Goal: Task Accomplishment & Management: Manage account settings

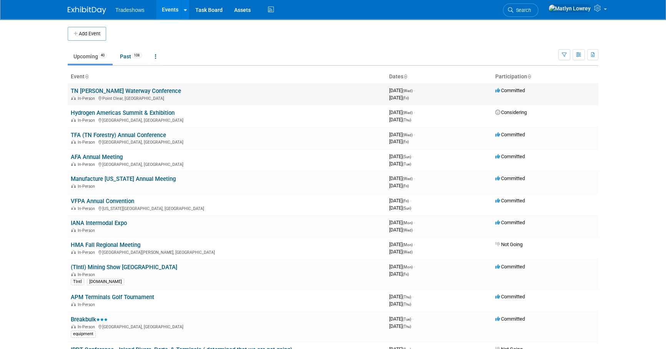
click at [123, 88] on link "TN [PERSON_NAME] Waterway Conference" at bounding box center [126, 91] width 110 height 7
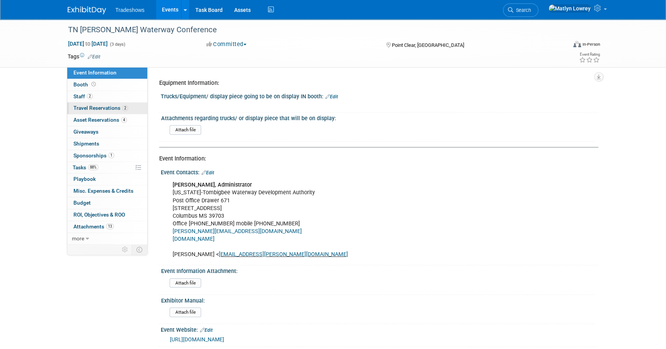
click at [103, 106] on span "Travel Reservations 2" at bounding box center [100, 108] width 55 height 6
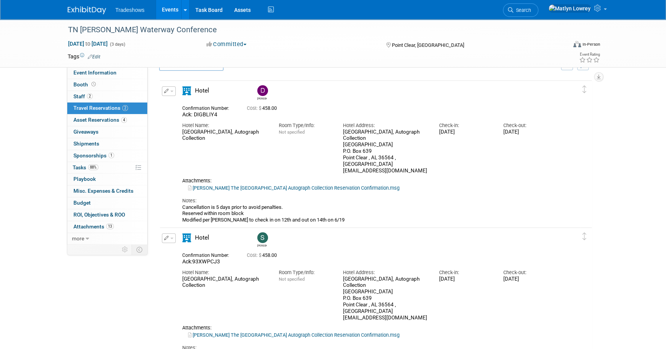
scroll to position [35, 0]
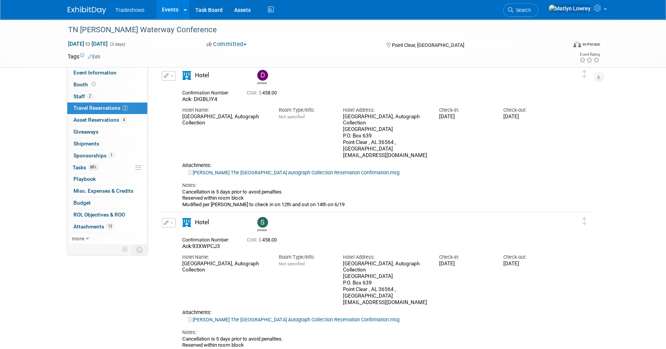
click at [235, 172] on link "Derick The Grand Hotel Golf Resort & Spa_ Autograph Collection Reservation Conf…" at bounding box center [293, 173] width 211 height 6
click at [98, 119] on span "Asset Reservations 4" at bounding box center [99, 120] width 53 height 6
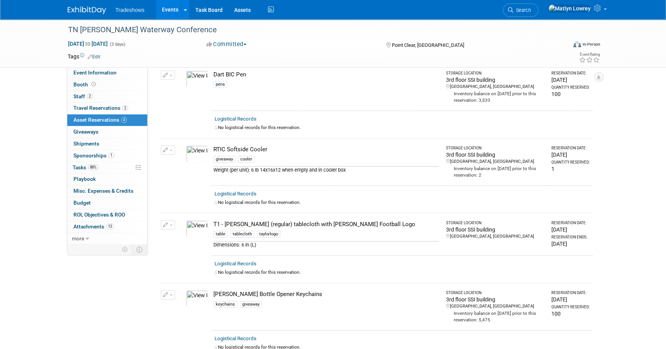
scroll to position [131, 0]
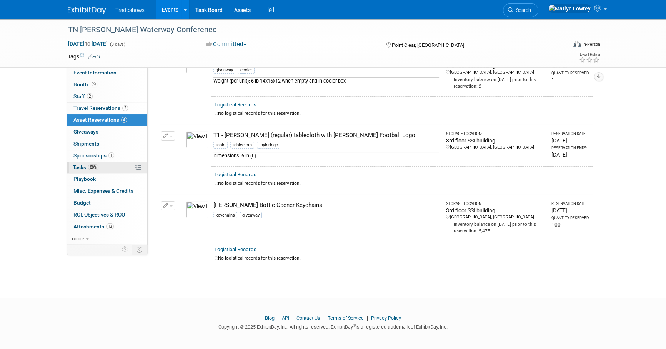
click at [104, 168] on link "88% Tasks 88%" at bounding box center [107, 168] width 80 height 12
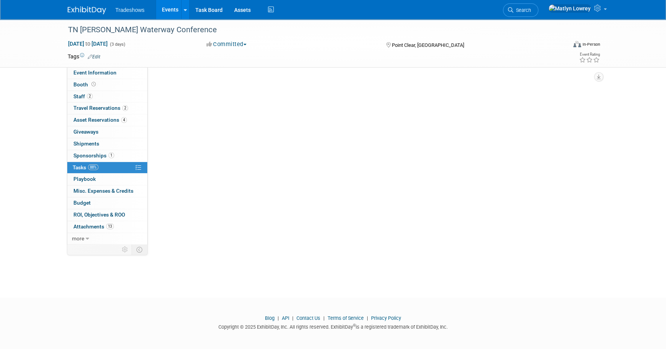
scroll to position [0, 0]
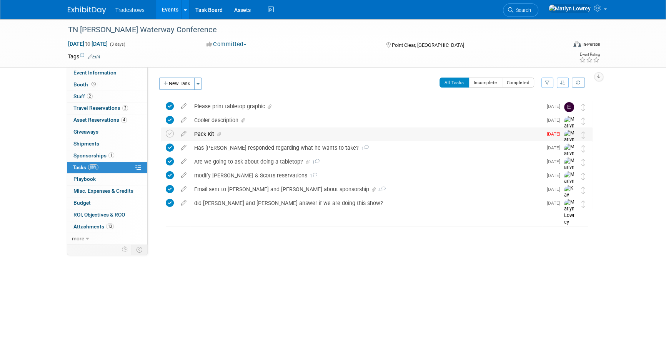
click at [213, 134] on div "Pack Kit" at bounding box center [366, 134] width 352 height 13
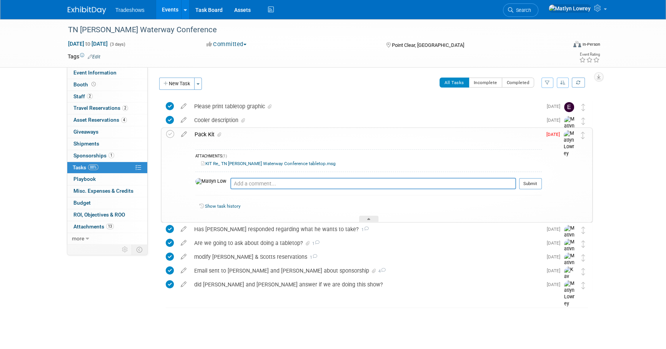
click at [216, 135] on span at bounding box center [217, 134] width 7 height 5
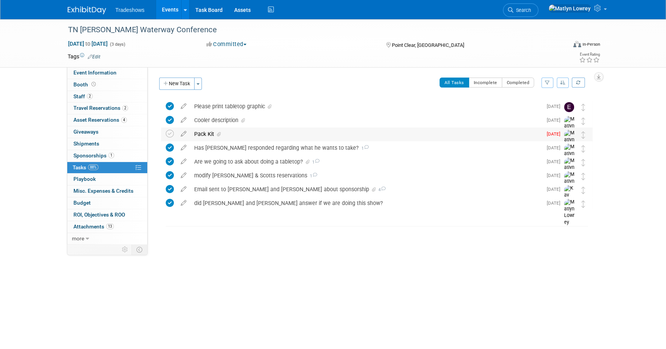
click at [254, 133] on div "Pack Kit" at bounding box center [366, 134] width 352 height 13
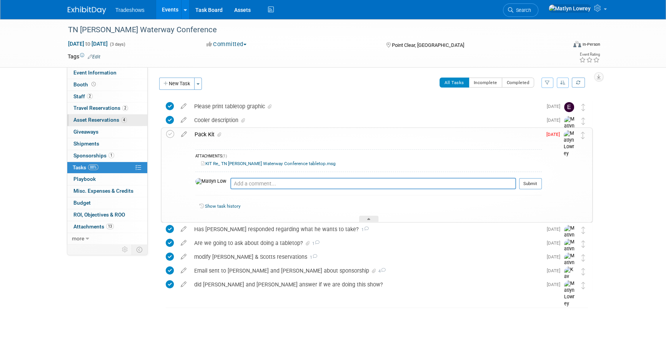
click at [107, 119] on span "Asset Reservations 4" at bounding box center [99, 120] width 53 height 6
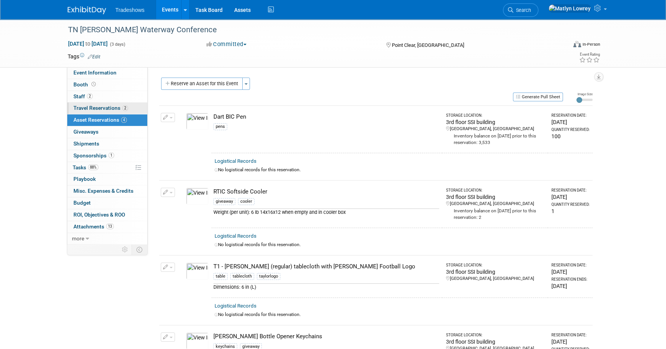
click at [89, 106] on span "Travel Reservations 2" at bounding box center [100, 108] width 55 height 6
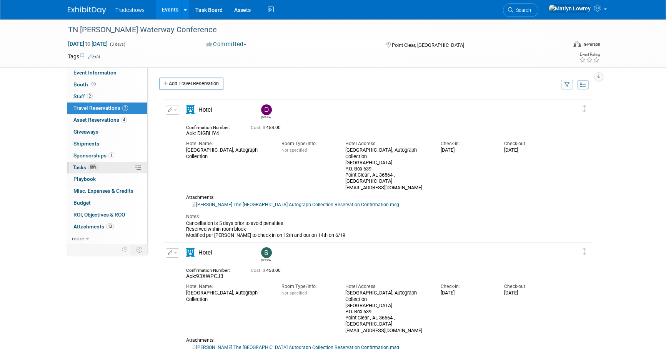
click at [108, 170] on link "88% Tasks 88%" at bounding box center [107, 168] width 80 height 12
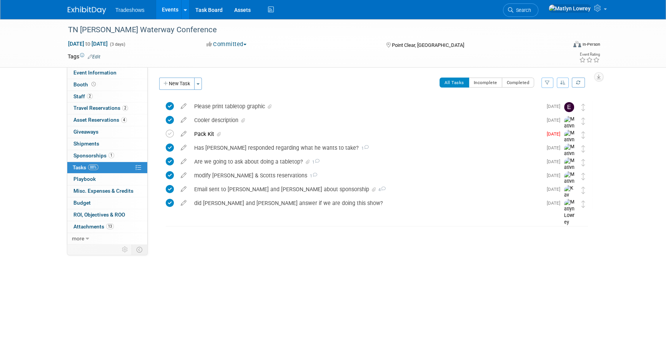
click at [183, 90] on div "New Task Toggle Dropdown Create a new task for this event Copy tasks from anoth…" at bounding box center [181, 87] width 49 height 18
click at [183, 87] on button "New Task" at bounding box center [176, 84] width 35 height 12
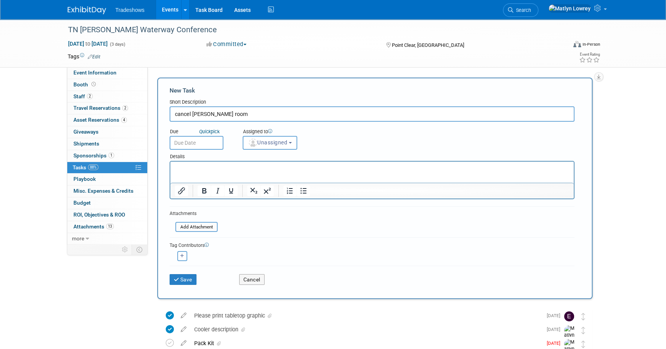
type input "cancel dericks room"
click at [200, 143] on input "text" at bounding box center [197, 143] width 54 height 14
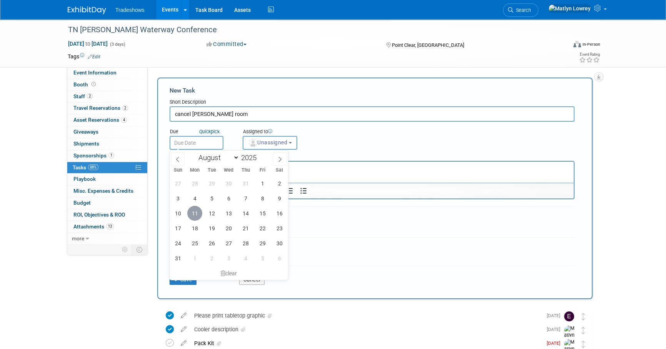
drag, startPoint x: 196, startPoint y: 216, endPoint x: 200, endPoint y: 213, distance: 5.3
click at [196, 216] on span "11" at bounding box center [194, 213] width 15 height 15
type input "Aug 11, 2025"
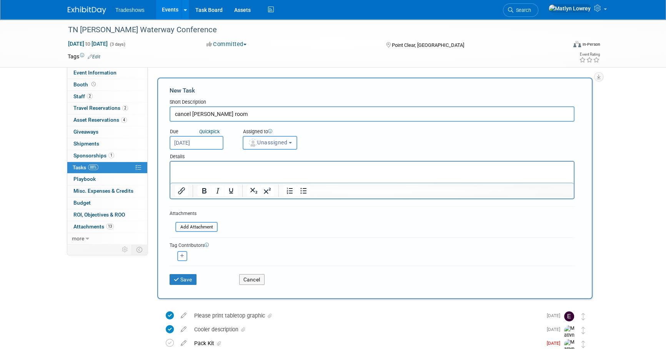
click at [273, 149] on button "Unassigned" at bounding box center [270, 143] width 55 height 14
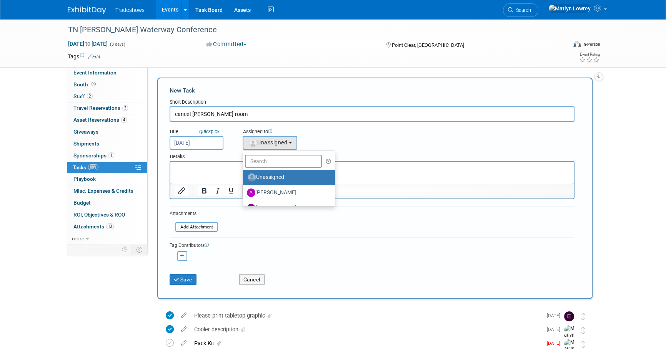
click at [273, 164] on input "text" at bounding box center [283, 161] width 77 height 13
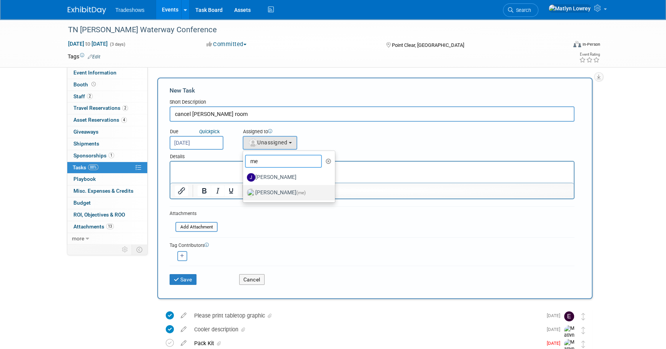
type input "me"
click at [266, 192] on label "Matlyn Lowrey (me)" at bounding box center [287, 193] width 80 height 12
click at [244, 192] on input "Matlyn Lowrey (me)" at bounding box center [241, 192] width 5 height 5
select select "53a61db3-ae1f-4f8e-85ed-74f10af30436"
click at [266, 193] on icon "Superscript" at bounding box center [267, 190] width 9 height 9
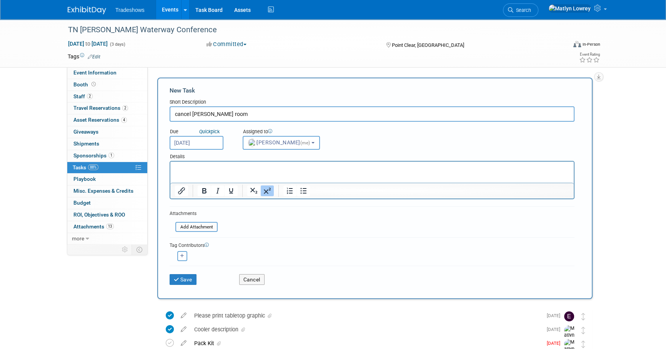
click at [255, 234] on form "New Task Short Description cancel dericks room Due Quick pick Aug 11, 2025 (me)…" at bounding box center [375, 188] width 411 height 204
click at [178, 278] on icon "submit" at bounding box center [177, 280] width 7 height 5
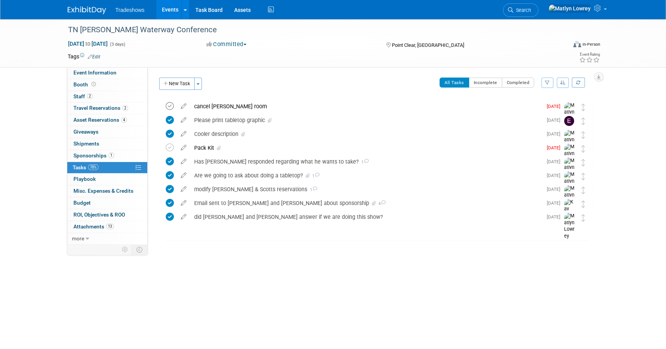
click at [172, 106] on icon at bounding box center [170, 106] width 8 height 8
click at [101, 121] on span "Asset Reservations 4" at bounding box center [99, 120] width 53 height 6
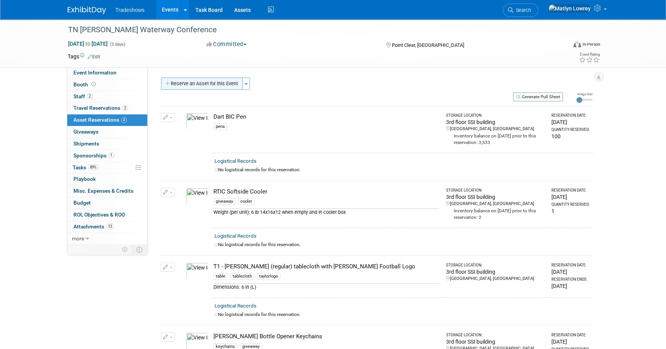
click at [191, 88] on button "Reserve an Asset for this Event" at bounding box center [201, 84] width 81 height 12
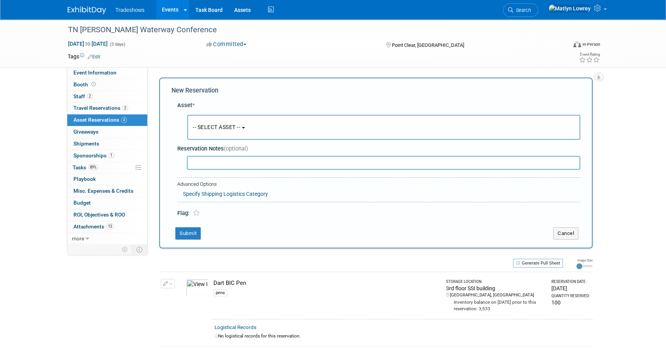
scroll to position [7, 0]
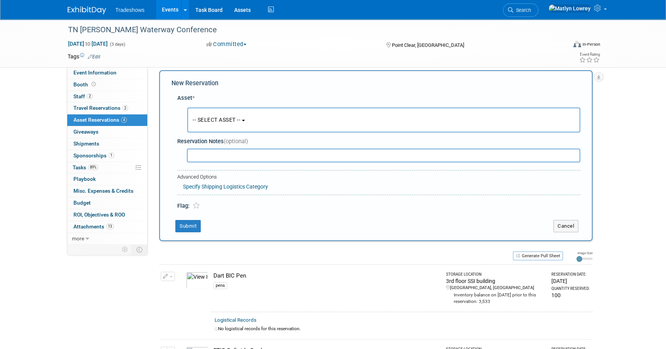
click at [206, 116] on button "-- SELECT ASSET --" at bounding box center [383, 120] width 393 height 25
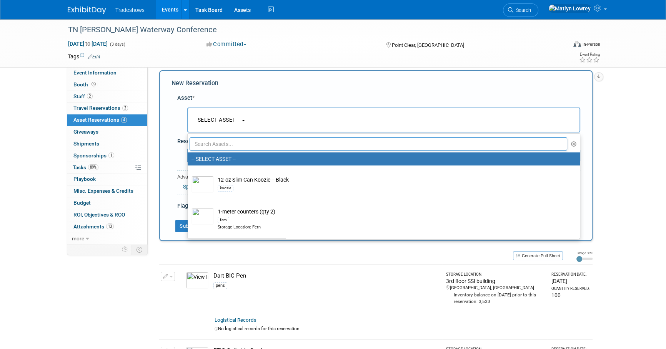
click at [221, 146] on input "text" at bounding box center [378, 144] width 377 height 13
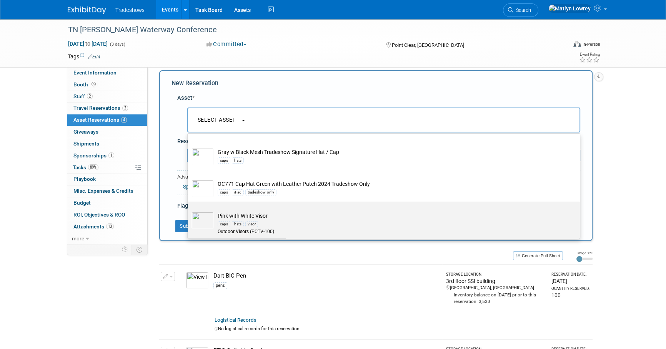
scroll to position [244, 0]
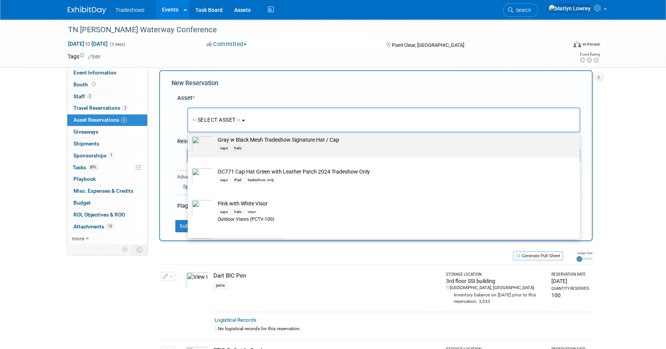
type input "hat"
click at [233, 148] on div "hats" at bounding box center [238, 148] width 12 height 6
click at [189, 135] on input "Gray w Black Mesh Tradeshow Signature Hat / Cap caps hats" at bounding box center [186, 132] width 5 height 5
select select "10721153"
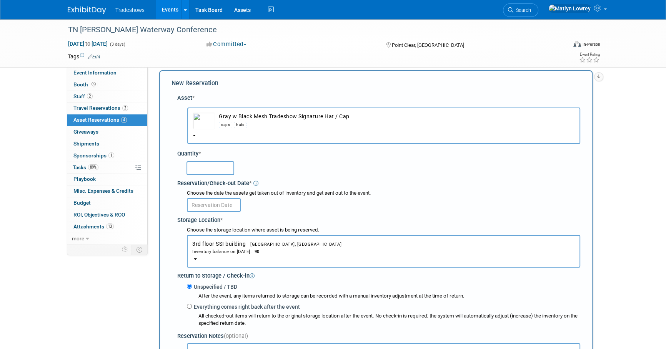
click at [209, 169] on input "text" at bounding box center [210, 168] width 48 height 14
type input "6"
type input "12"
click at [223, 206] on body "Tradeshows Events Add Event Bulk Upload Events Shareable Event Boards Recently …" at bounding box center [333, 167] width 666 height 349
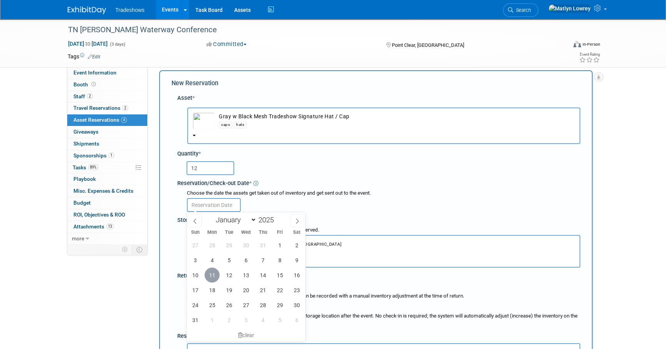
click at [214, 274] on span "11" at bounding box center [212, 275] width 15 height 15
type input "Aug 11, 2025"
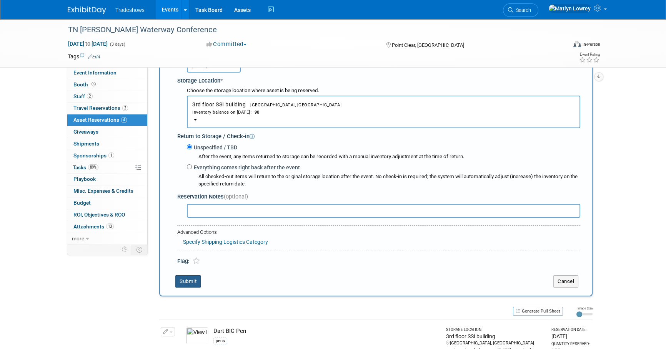
click at [196, 284] on button "Submit" at bounding box center [187, 282] width 25 height 12
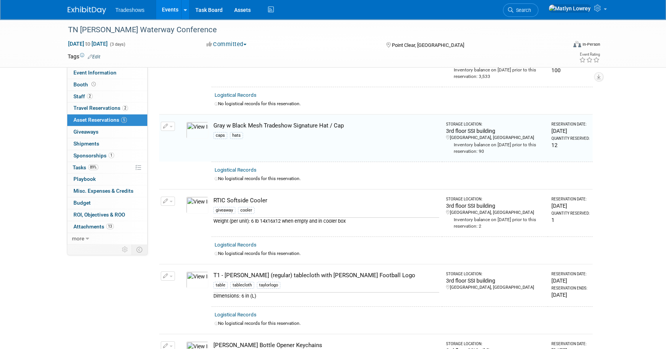
scroll to position [0, 0]
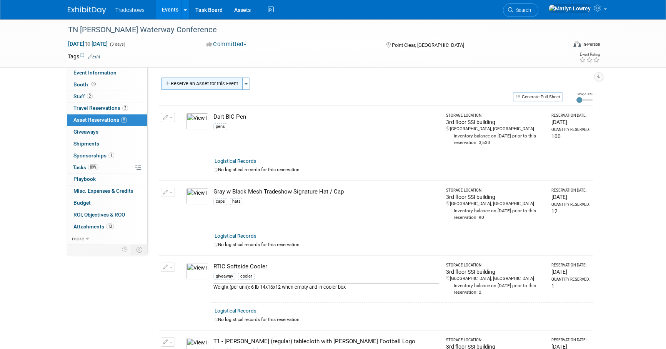
click at [192, 84] on button "Reserve an Asset for this Event" at bounding box center [201, 84] width 81 height 12
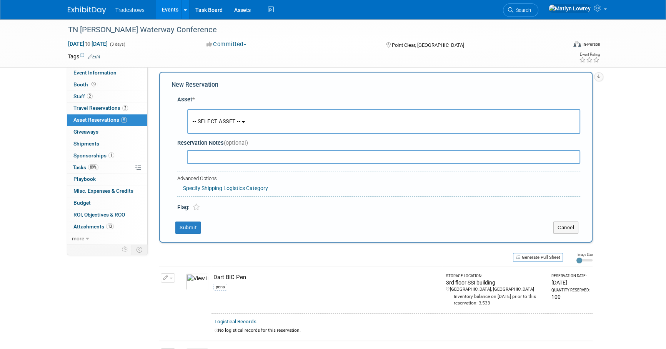
scroll to position [7, 0]
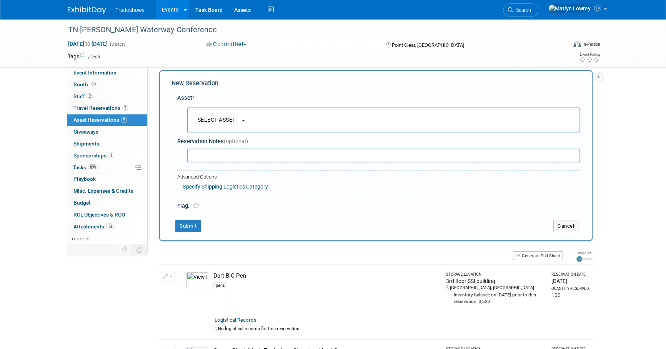
click at [201, 119] on span "-- SELECT ASSET --" at bounding box center [217, 120] width 48 height 6
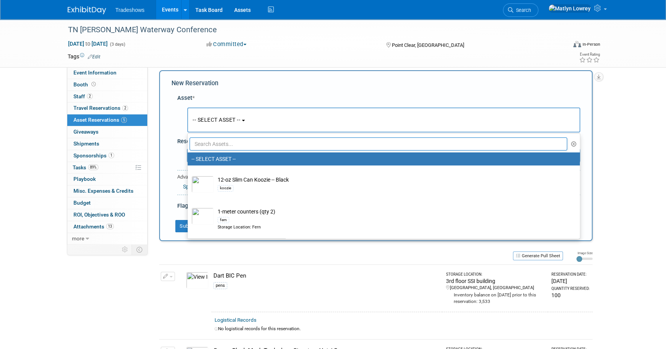
click at [219, 145] on input "text" at bounding box center [378, 144] width 377 height 13
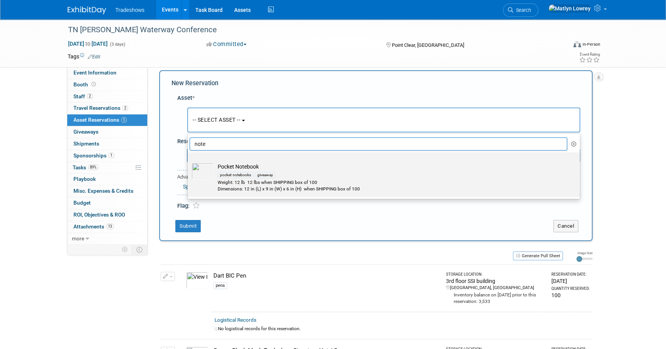
type input "note"
click at [208, 169] on img at bounding box center [202, 171] width 22 height 17
click at [189, 162] on input "Pocket Notebook pocket notebooks giveaway Weight: 12 lb 12 lbs when SHIPPING bo…" at bounding box center [186, 159] width 5 height 5
select select "10722753"
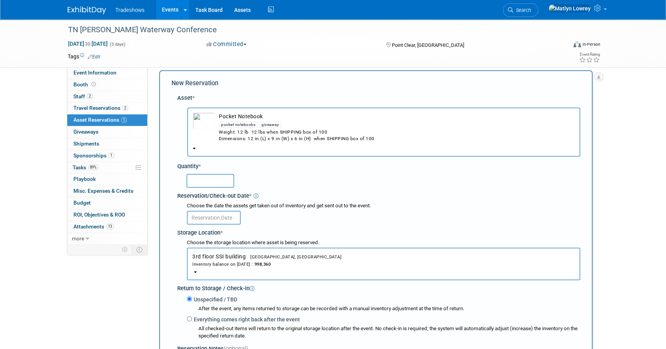
drag, startPoint x: 210, startPoint y: 167, endPoint x: 207, endPoint y: 186, distance: 18.6
click at [208, 177] on div "Quantity * Reservation/Check-out Date * *" at bounding box center [378, 250] width 403 height 183
click at [207, 187] on input "text" at bounding box center [210, 181] width 48 height 14
type input "100"
click at [229, 220] on input "text" at bounding box center [214, 218] width 54 height 14
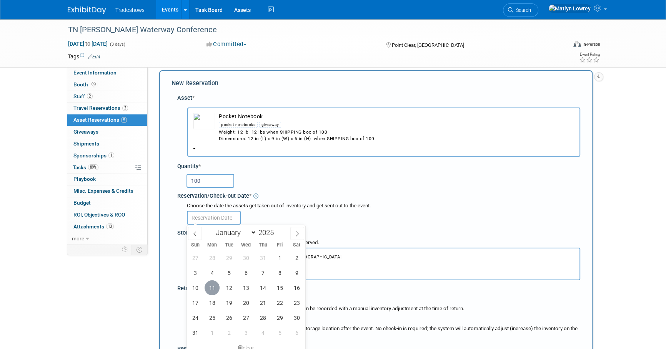
click at [218, 289] on span "11" at bounding box center [212, 288] width 15 height 15
type input "Aug 11, 2025"
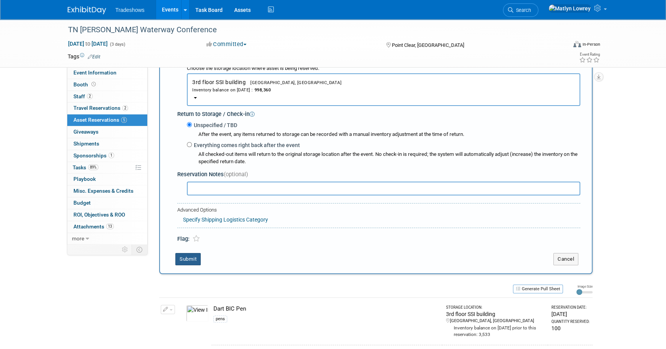
click at [187, 256] on button "Submit" at bounding box center [187, 259] width 25 height 12
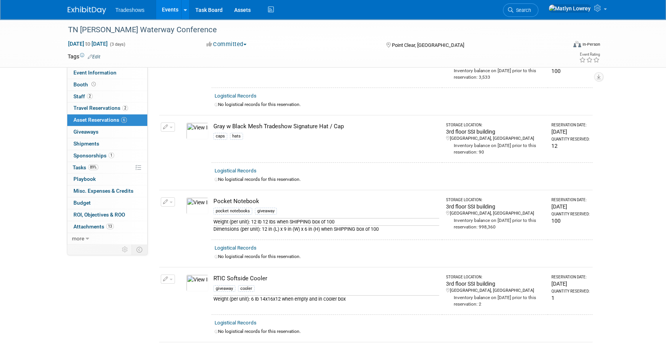
scroll to position [0, 0]
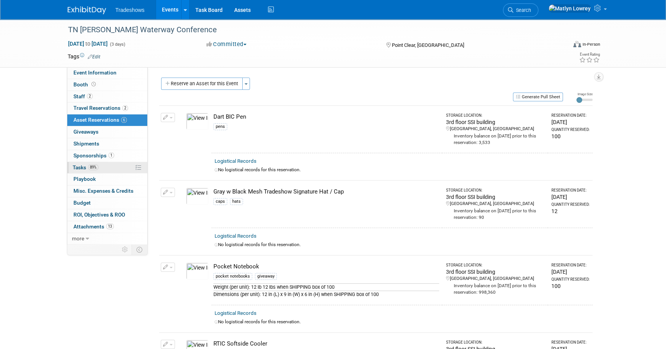
click at [91, 167] on span "89%" at bounding box center [93, 168] width 10 height 6
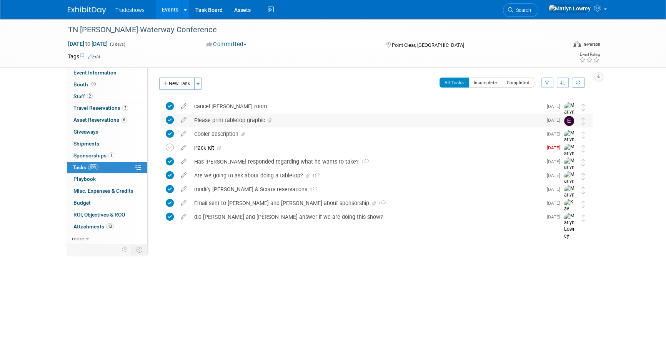
click at [254, 121] on div "Please print tabletop graphic" at bounding box center [366, 120] width 352 height 13
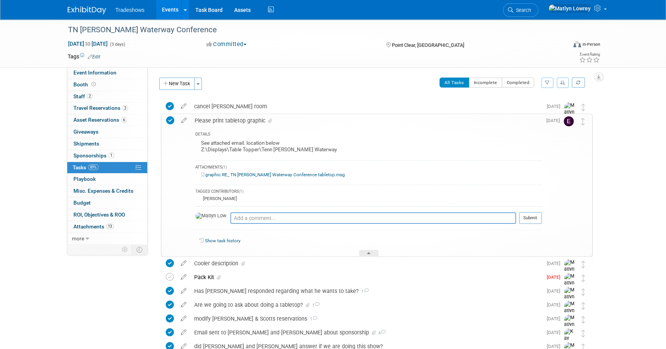
click at [254, 121] on div "Please print tabletop graphic" at bounding box center [366, 120] width 351 height 13
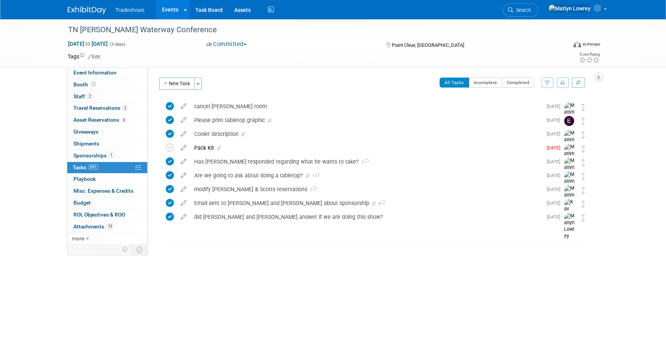
click at [98, 169] on span "89%" at bounding box center [93, 168] width 10 height 6
click at [85, 121] on span "Asset Reservations 6" at bounding box center [99, 120] width 53 height 6
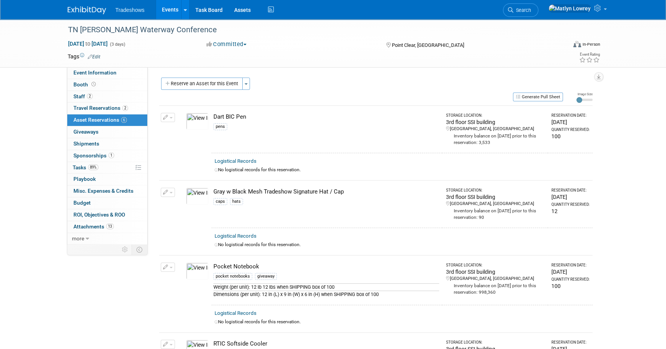
drag, startPoint x: 198, startPoint y: 86, endPoint x: 201, endPoint y: 89, distance: 4.1
click at [198, 86] on button "Reserve an Asset for this Event" at bounding box center [201, 84] width 81 height 12
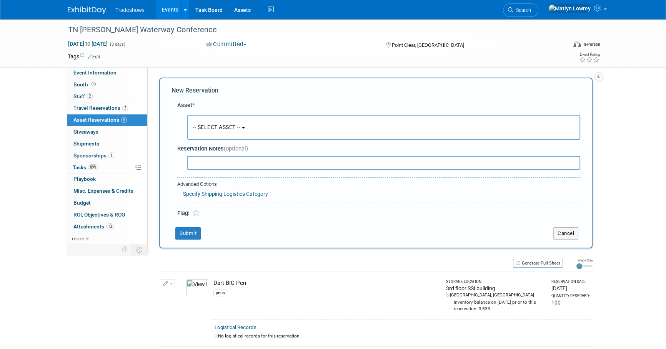
scroll to position [7, 0]
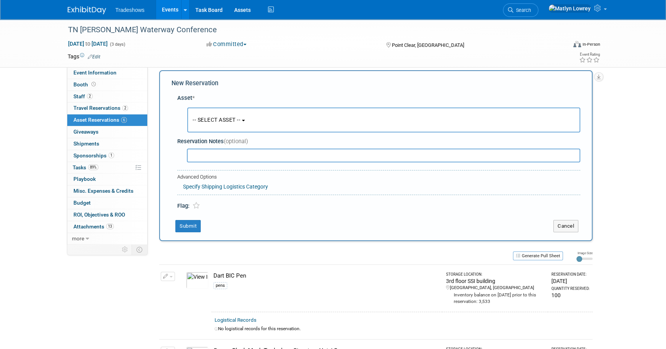
click at [207, 117] on span "-- SELECT ASSET --" at bounding box center [217, 120] width 48 height 6
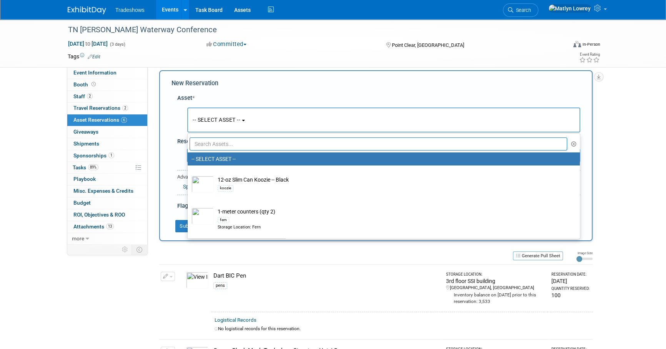
click at [224, 143] on input "text" at bounding box center [378, 144] width 377 height 13
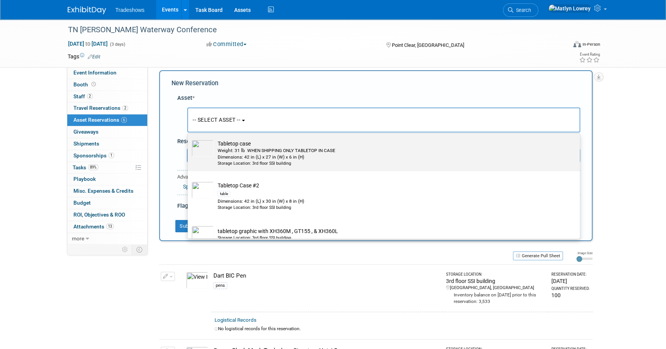
scroll to position [349, 0]
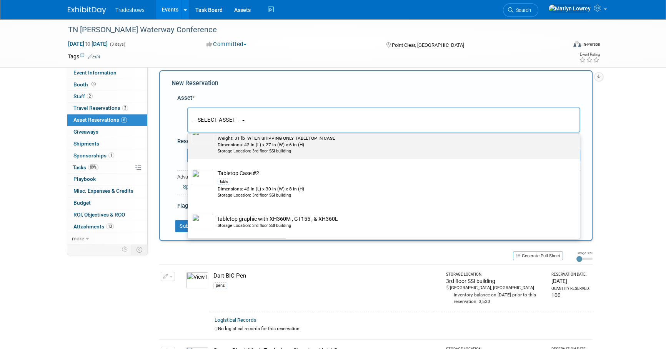
type input "table"
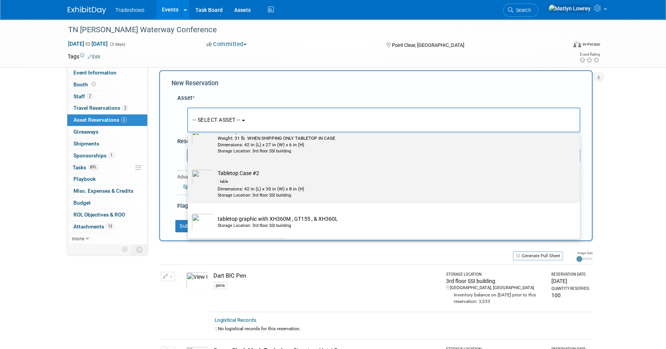
click at [230, 183] on div "table" at bounding box center [224, 182] width 13 height 6
click at [189, 168] on input "Tabletop Case #2 table Dimensions: 42 in (L) x 30 in (W) x 8 in (H) Storage Loc…" at bounding box center [186, 165] width 5 height 5
select select "10725021"
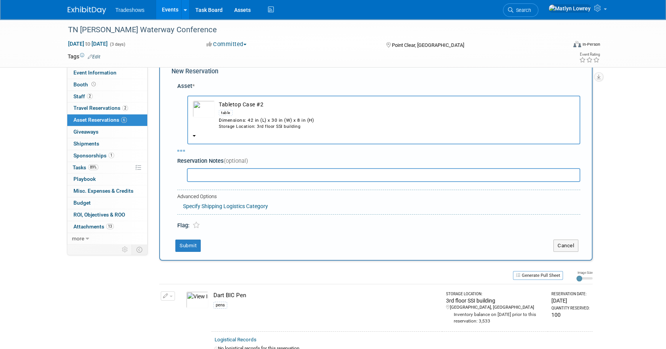
scroll to position [7, 0]
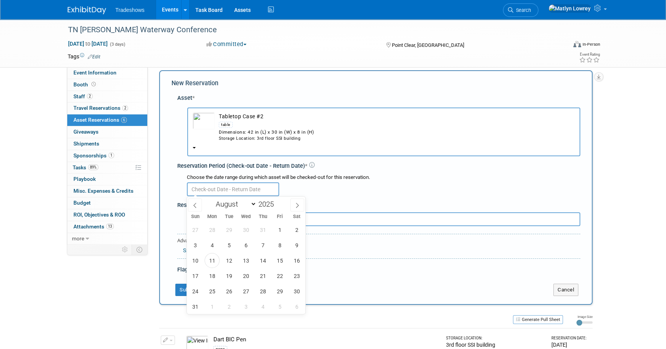
click at [223, 189] on input "text" at bounding box center [233, 190] width 92 height 14
click at [214, 261] on span "11" at bounding box center [212, 260] width 15 height 15
click at [294, 263] on span "16" at bounding box center [296, 260] width 15 height 15
type input "Aug 11, 2025 to Aug 16, 2025"
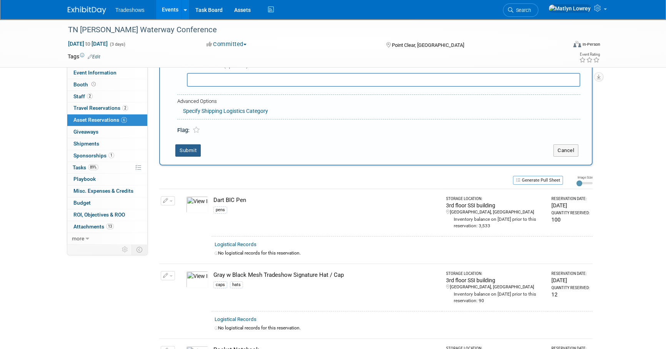
click at [186, 152] on button "Submit" at bounding box center [187, 151] width 25 height 12
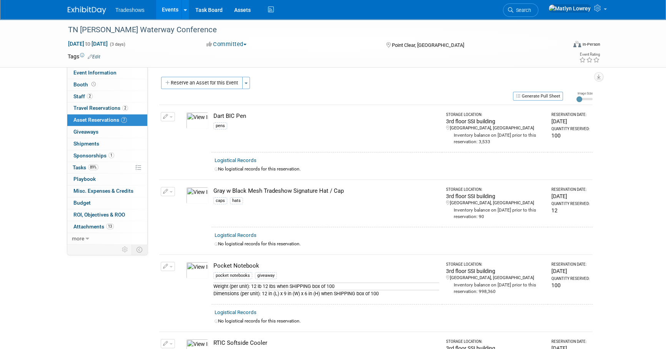
scroll to position [0, 0]
click at [534, 97] on button "Generate Pull Sheet" at bounding box center [538, 97] width 50 height 9
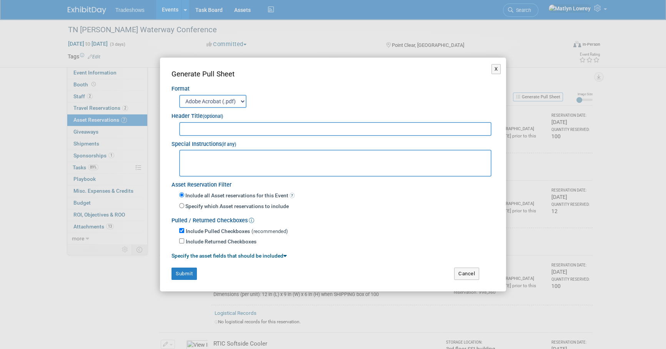
click at [230, 130] on input "text" at bounding box center [335, 129] width 312 height 14
type input "Tn Tom Waterway"
click at [183, 271] on button "Submit" at bounding box center [183, 274] width 25 height 12
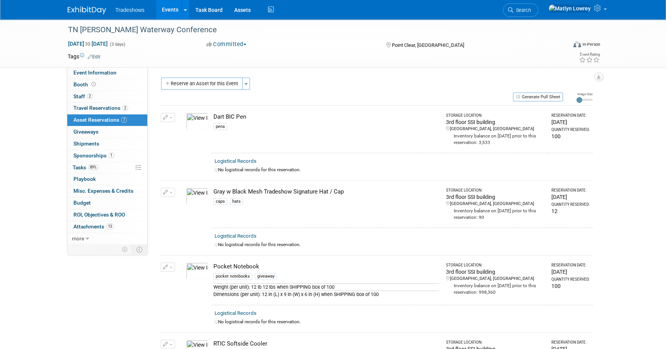
click at [173, 5] on link "Events" at bounding box center [170, 9] width 28 height 19
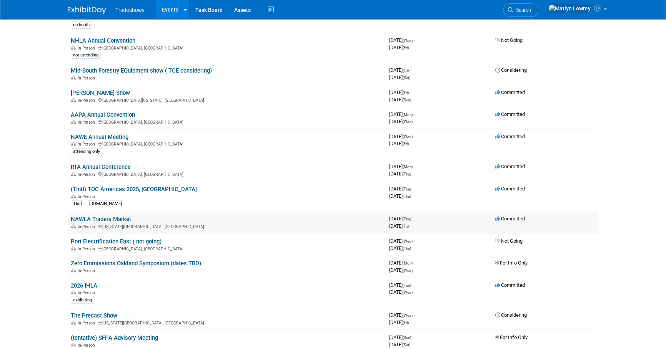
scroll to position [349, 0]
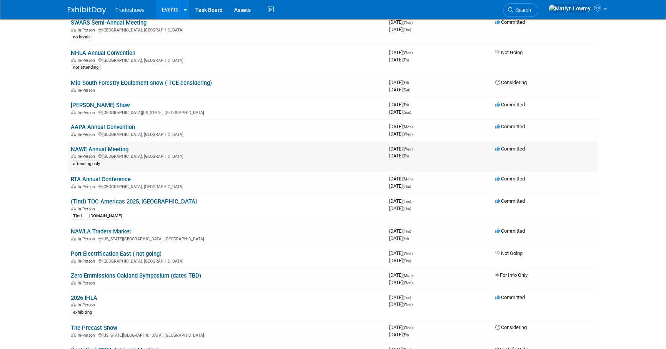
click at [112, 146] on link "NAWE Annual Meeting" at bounding box center [100, 149] width 58 height 7
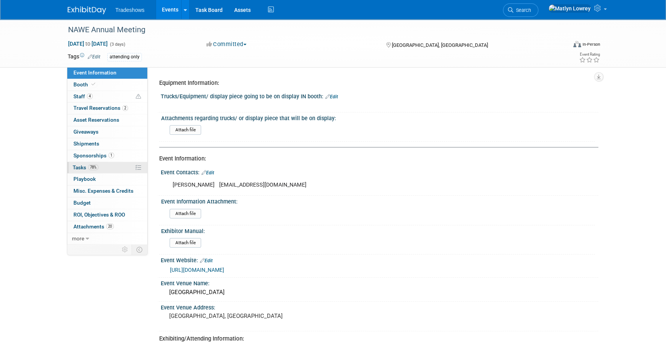
click at [91, 166] on span "78%" at bounding box center [93, 168] width 10 height 6
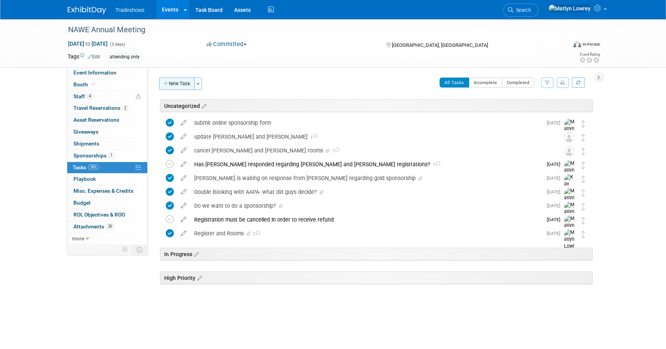
click at [175, 87] on button "New Task" at bounding box center [176, 84] width 35 height 12
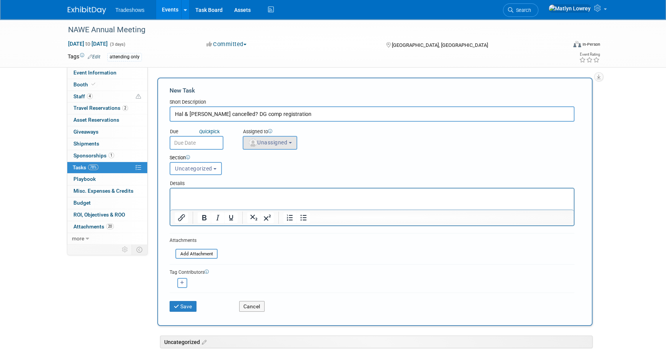
type input "Hal & Barry cancelled? DG comp registration"
click at [279, 146] on button "Unassigned" at bounding box center [270, 143] width 55 height 14
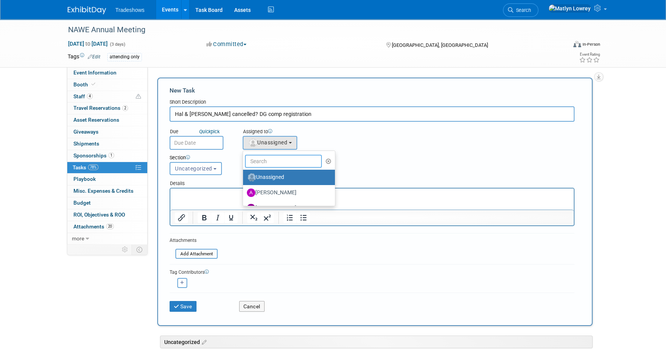
click at [271, 163] on input "text" at bounding box center [283, 161] width 77 height 13
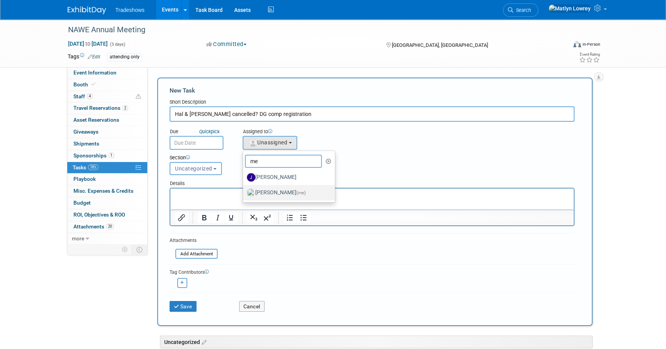
type input "me"
click at [264, 190] on label "Matlyn Lowrey (me)" at bounding box center [287, 193] width 80 height 12
click at [244, 190] on input "Matlyn Lowrey (me)" at bounding box center [241, 192] width 5 height 5
select select "53a61db3-ae1f-4f8e-85ed-74f10af30436"
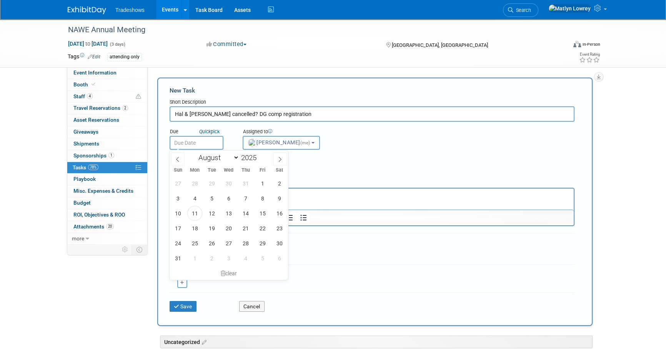
click at [192, 145] on input "text" at bounding box center [197, 143] width 54 height 14
click at [264, 213] on span "15" at bounding box center [262, 213] width 15 height 15
type input "Aug 15, 2025"
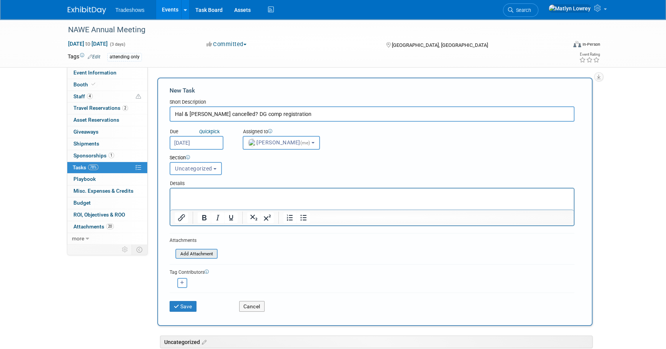
click at [207, 253] on input "file" at bounding box center [170, 254] width 91 height 9
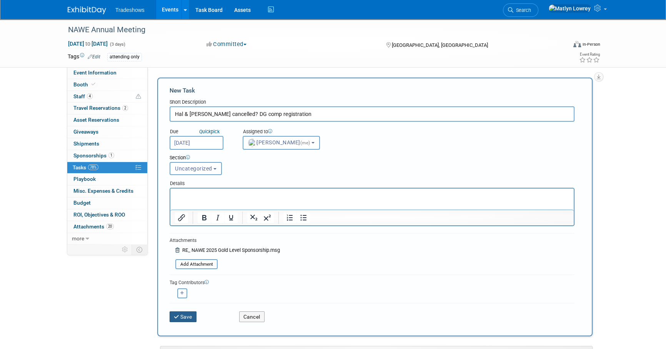
click at [187, 318] on button "Save" at bounding box center [183, 317] width 27 height 11
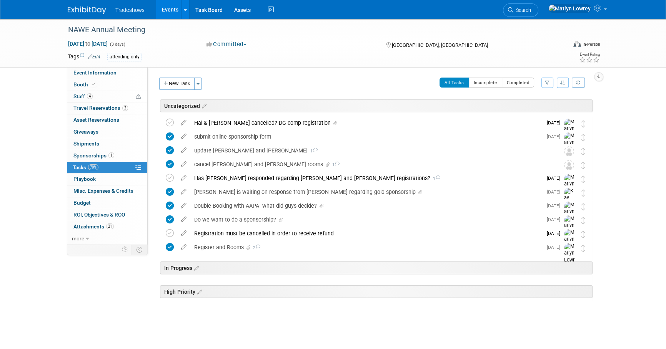
click at [171, 8] on link "Events" at bounding box center [170, 9] width 28 height 19
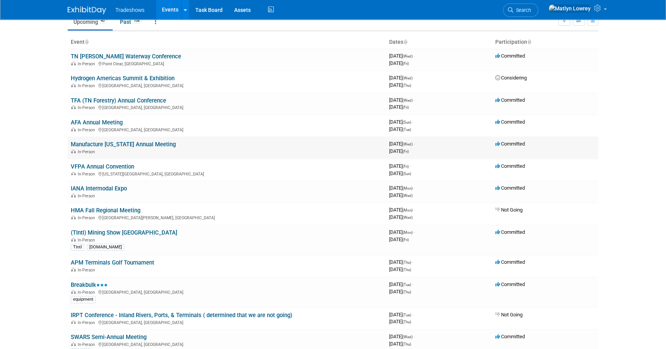
scroll to position [70, 0]
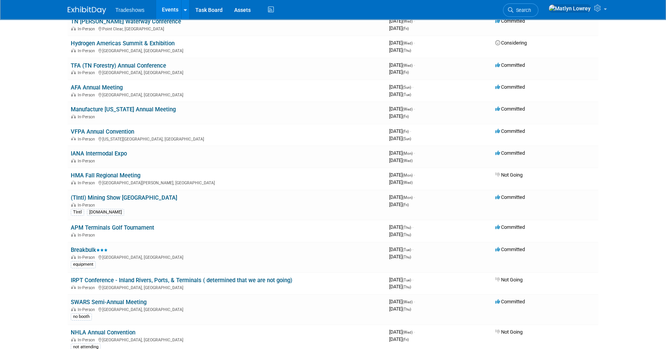
click at [91, 248] on link "Breakbulk" at bounding box center [89, 250] width 37 height 7
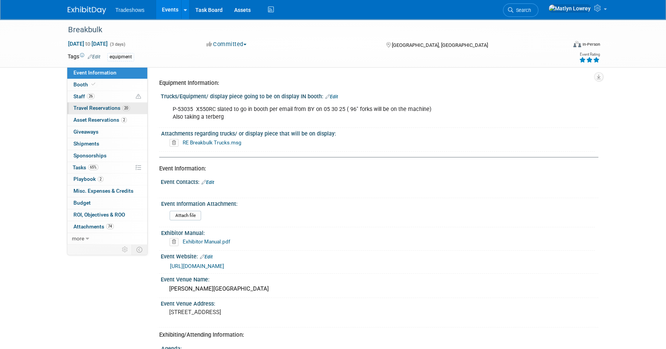
click at [91, 111] on link "20 Travel Reservations 20" at bounding box center [107, 109] width 80 height 12
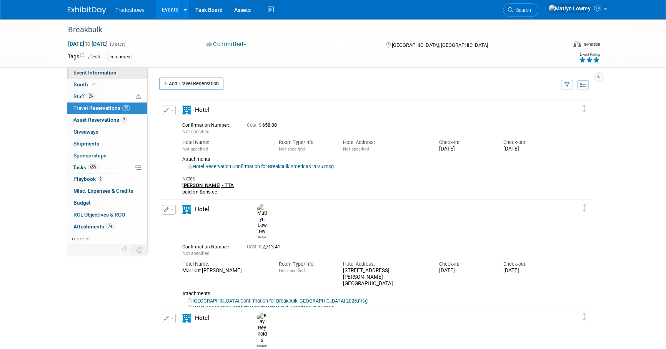
click at [86, 71] on span "Event Information" at bounding box center [94, 73] width 43 height 6
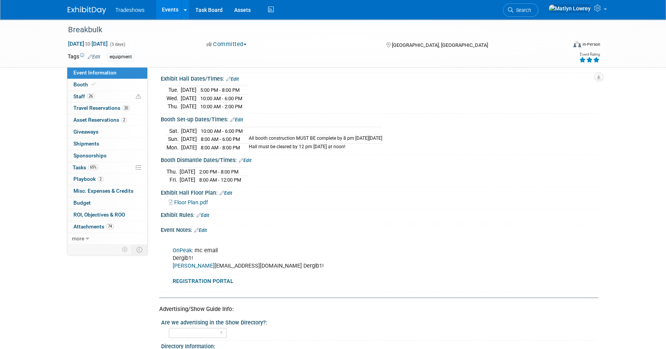
scroll to position [454, 0]
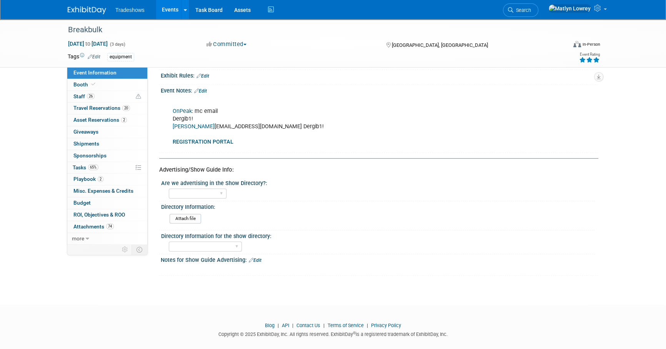
click at [181, 108] on link "OnPeak" at bounding box center [182, 111] width 19 height 7
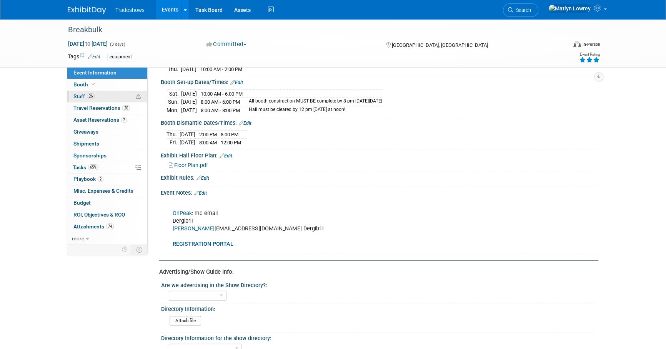
scroll to position [349, 0]
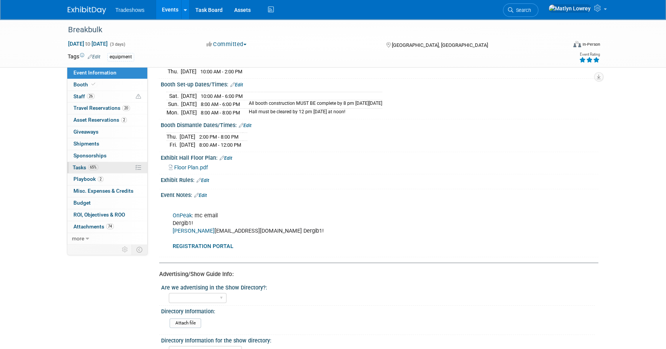
click at [84, 165] on span "Tasks 65%" at bounding box center [86, 168] width 26 height 6
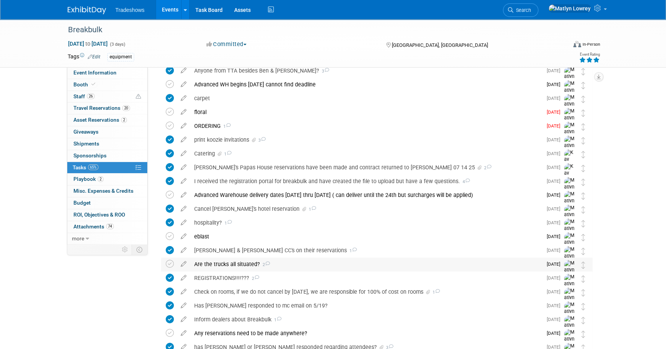
scroll to position [163, 0]
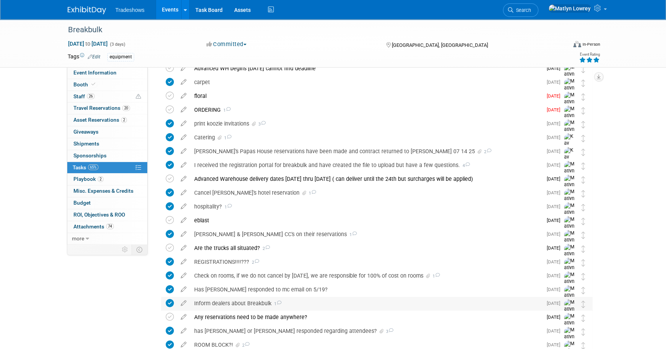
click at [236, 304] on div "Inform dealers about Breakbulk 1" at bounding box center [366, 303] width 352 height 13
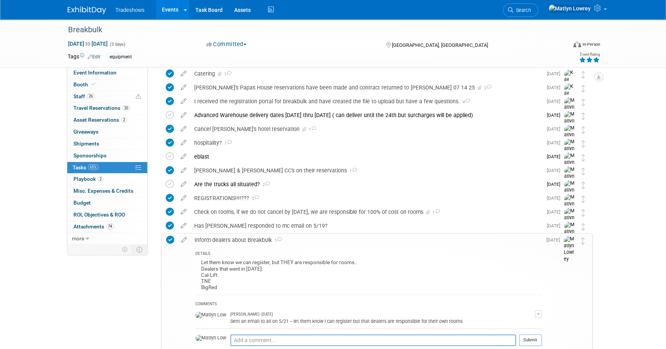
scroll to position [210, 0]
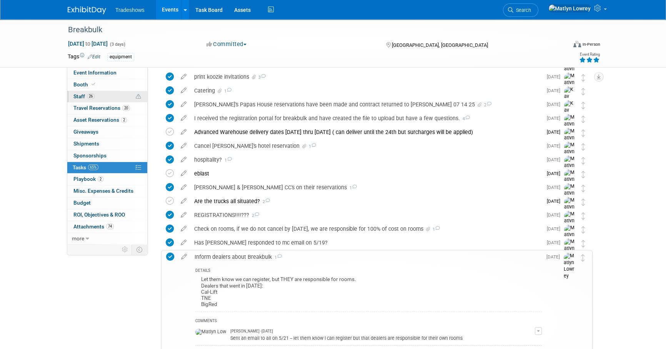
click at [104, 98] on link "26 Staff 26" at bounding box center [107, 97] width 80 height 12
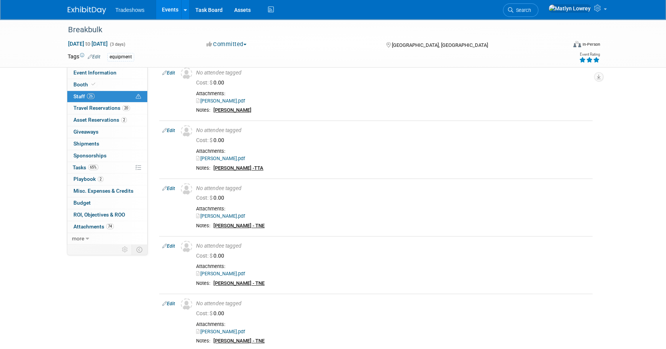
scroll to position [35, 0]
